Goal: Information Seeking & Learning: Learn about a topic

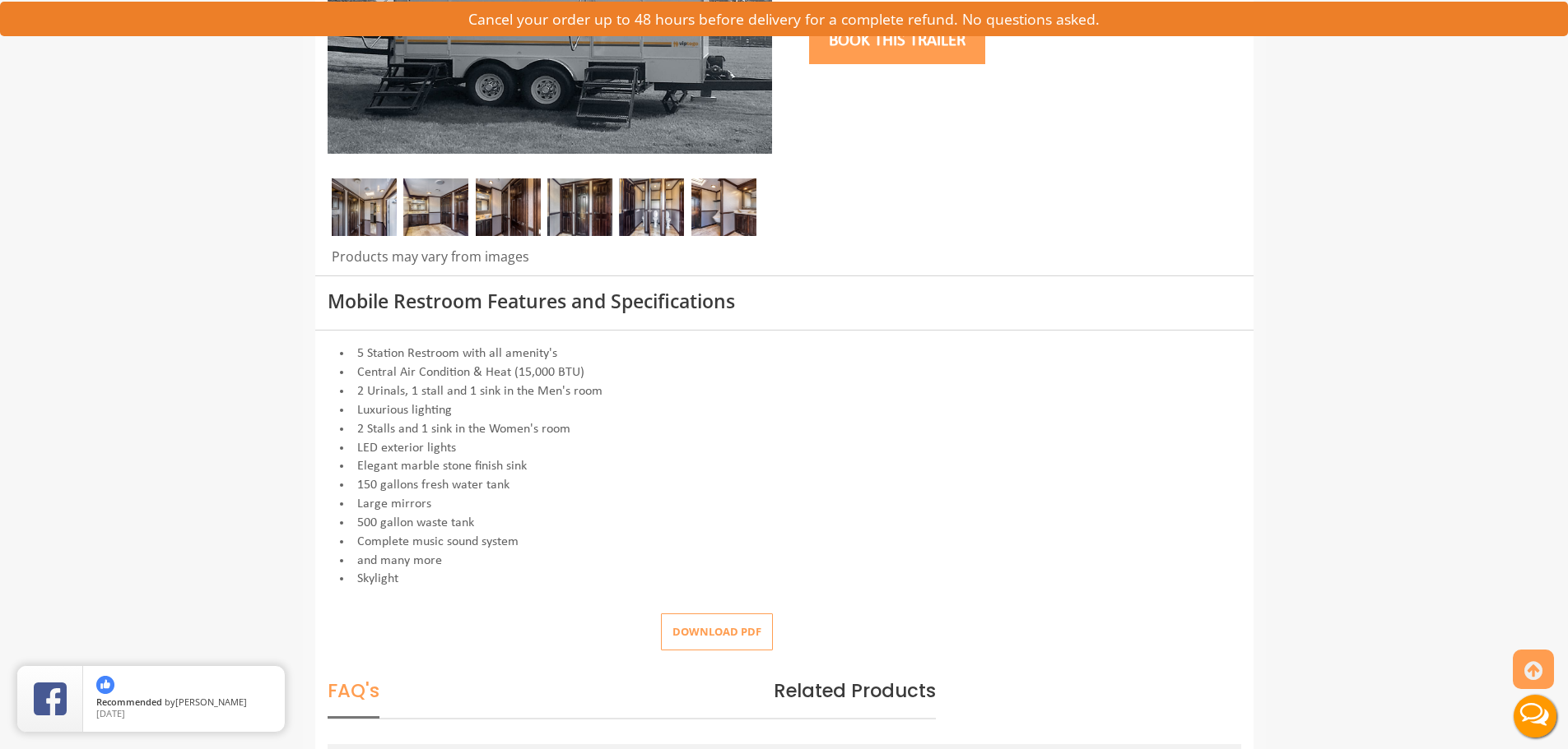
scroll to position [329, 0]
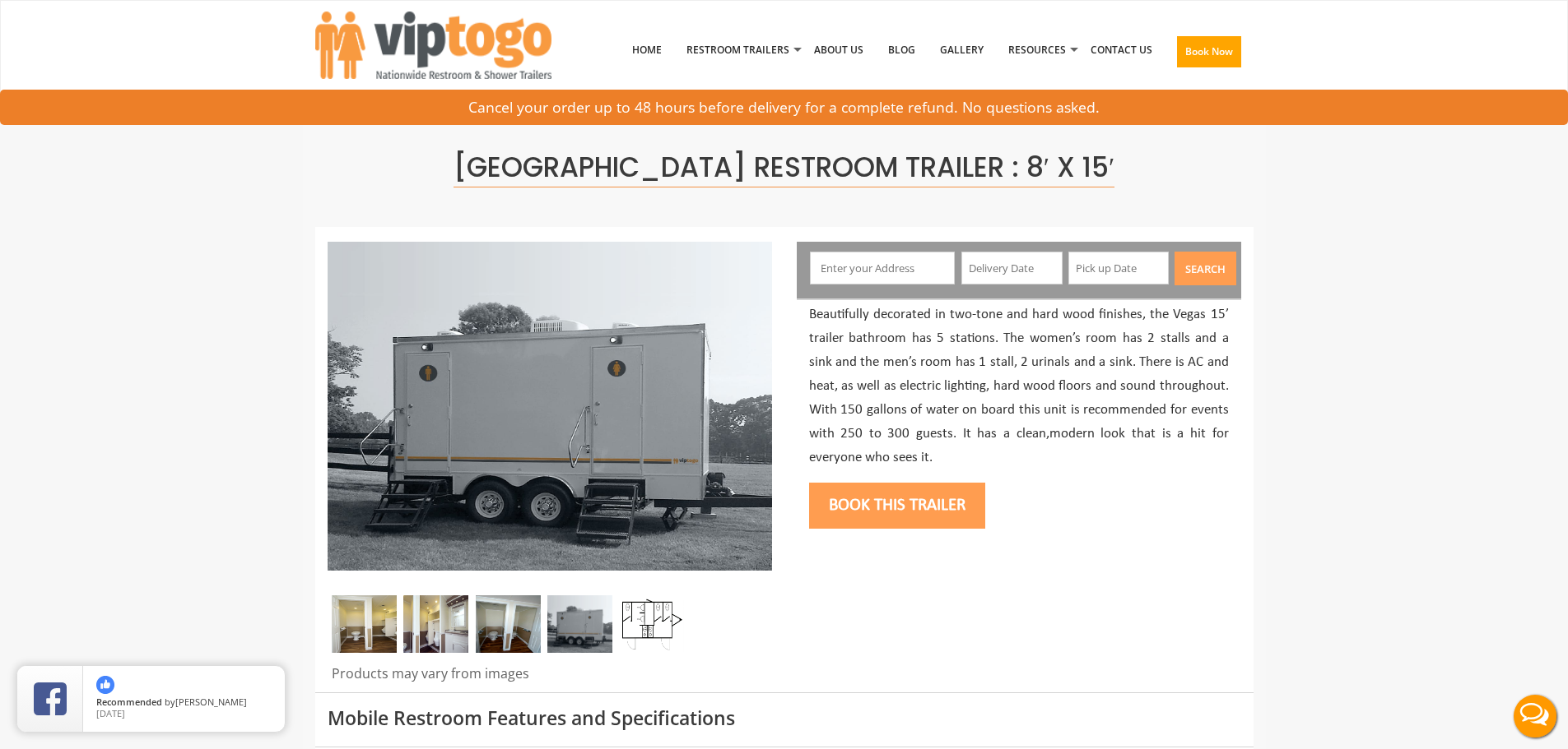
drag, startPoint x: 656, startPoint y: 619, endPoint x: 667, endPoint y: 612, distance: 13.0
click at [657, 619] on img at bounding box center [651, 624] width 65 height 57
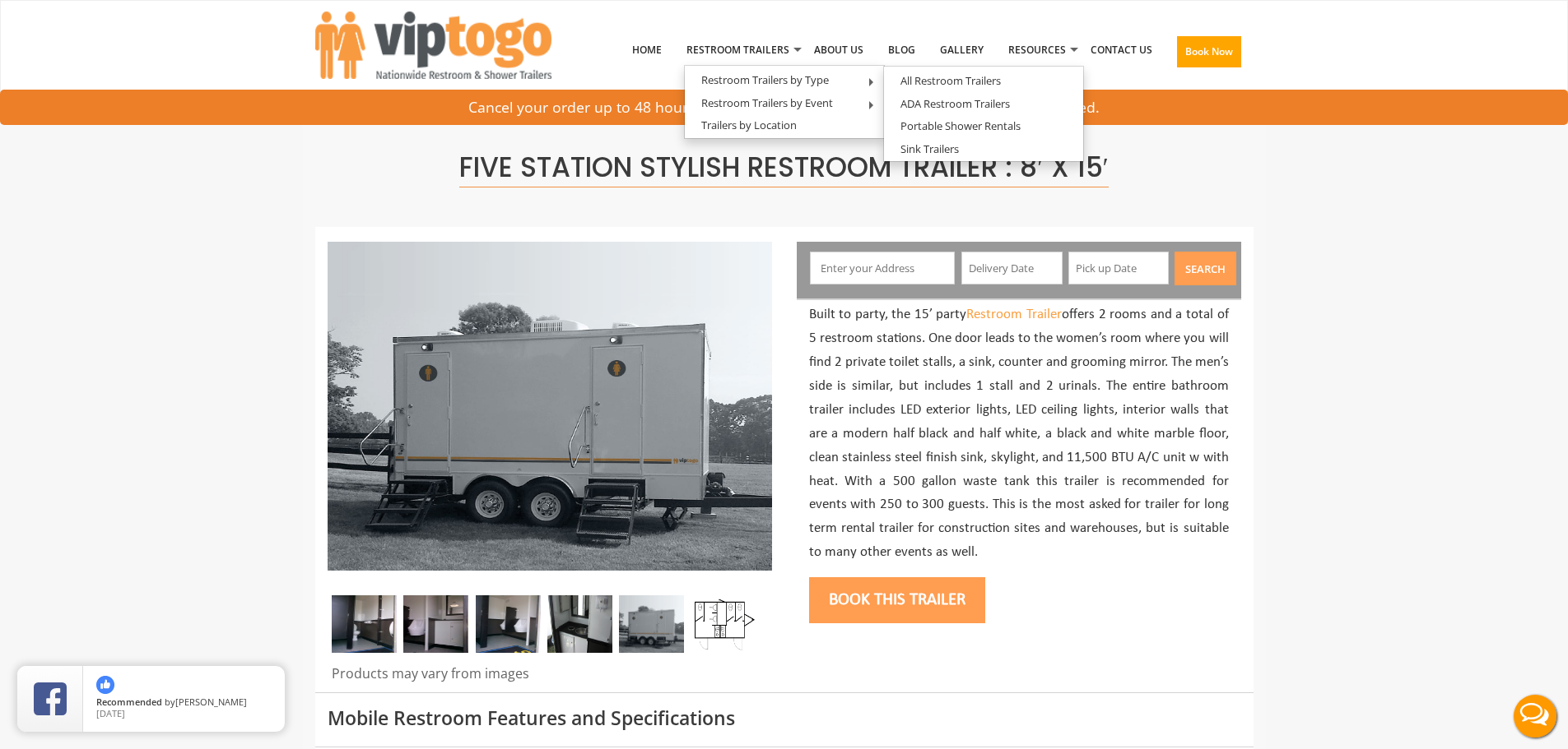
click at [712, 651] on img at bounding box center [723, 624] width 65 height 57
